Goal: Check status: Check status

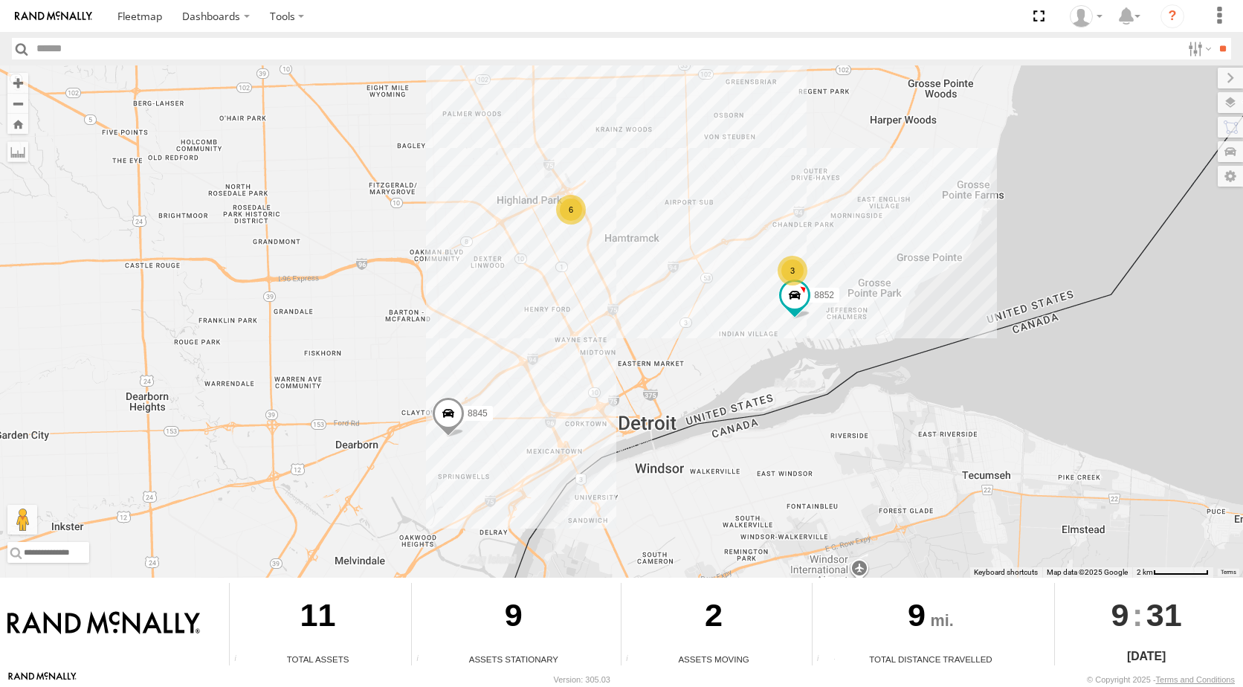
click at [798, 277] on div "3" at bounding box center [792, 271] width 30 height 30
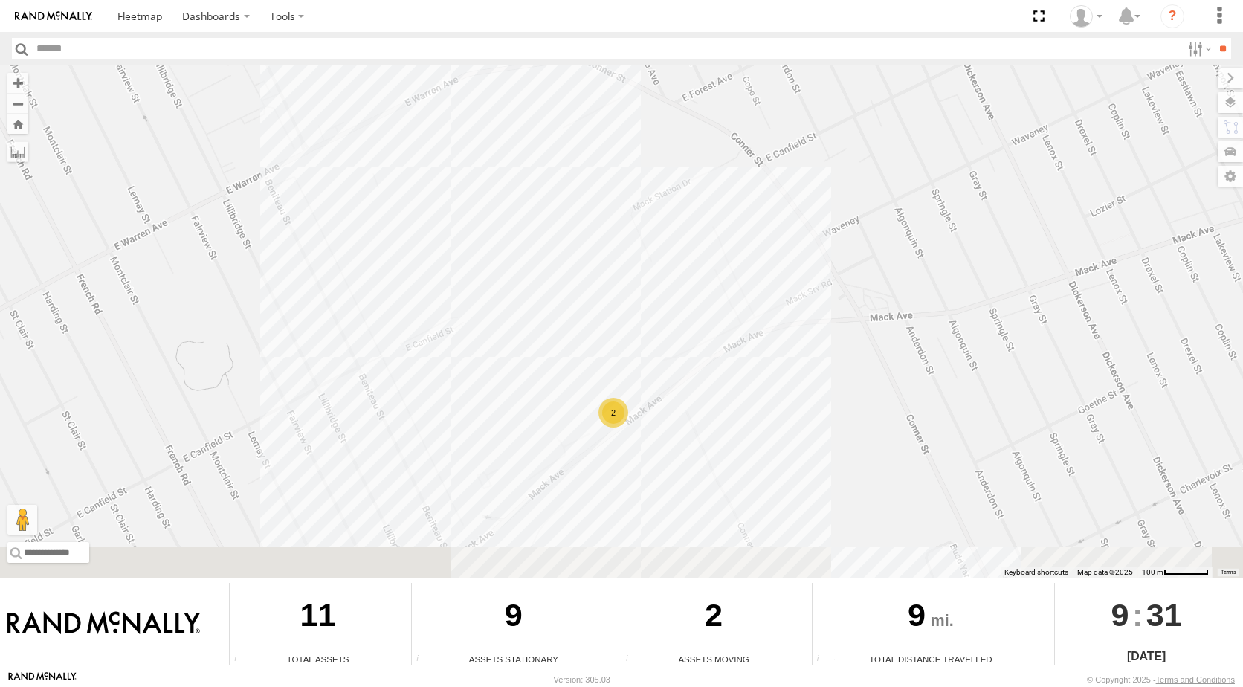
drag, startPoint x: 812, startPoint y: 366, endPoint x: 734, endPoint y: 74, distance: 302.2
click at [740, 95] on div "8845 8852 2 8853" at bounding box center [621, 321] width 1243 height 512
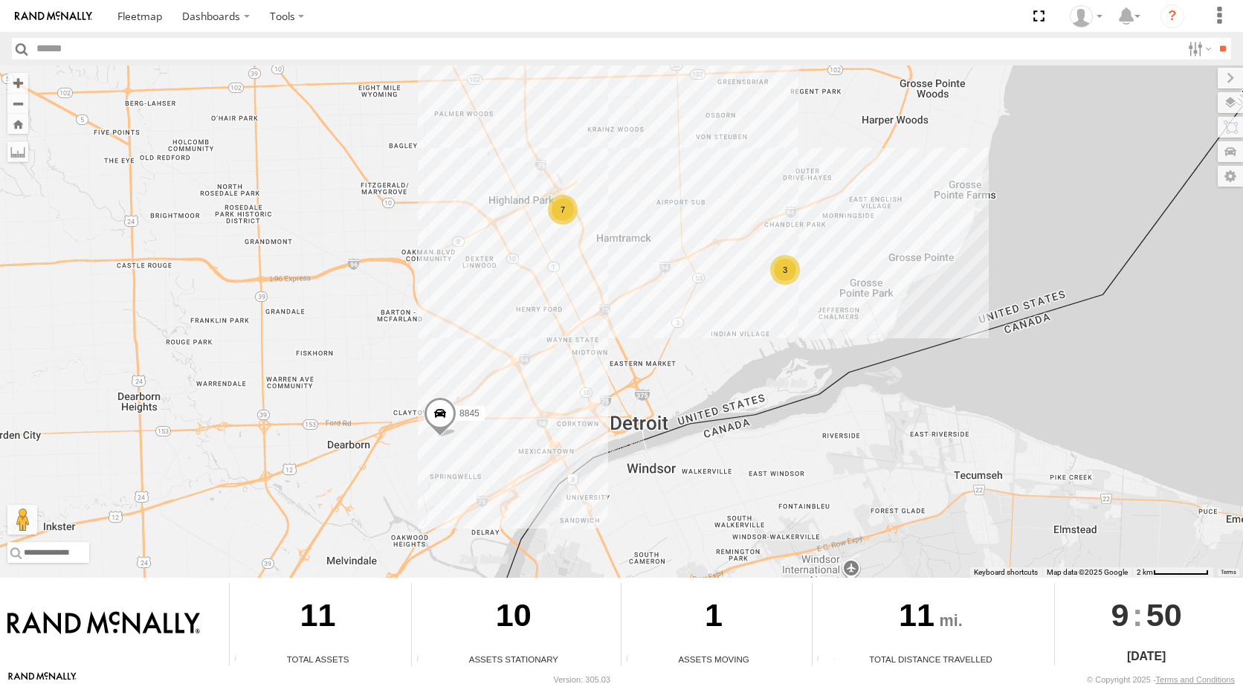
click at [790, 269] on div "3" at bounding box center [785, 270] width 30 height 30
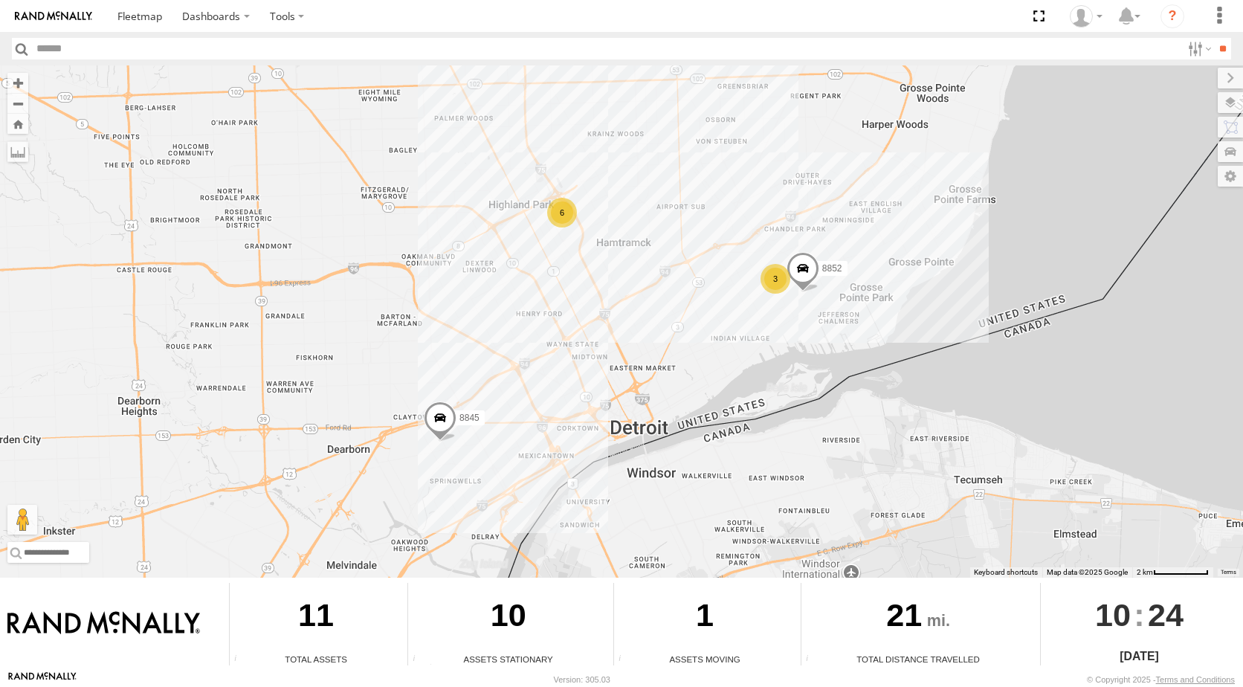
click at [569, 231] on div "8845 6 3 8852" at bounding box center [621, 321] width 1243 height 512
click at [552, 198] on div "6" at bounding box center [562, 213] width 30 height 30
